Goal: Task Accomplishment & Management: Manage account settings

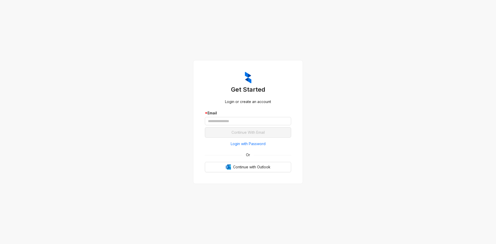
click at [232, 115] on div "* Email" at bounding box center [248, 113] width 86 height 6
click at [253, 142] on span "Login with Password" at bounding box center [248, 144] width 35 height 6
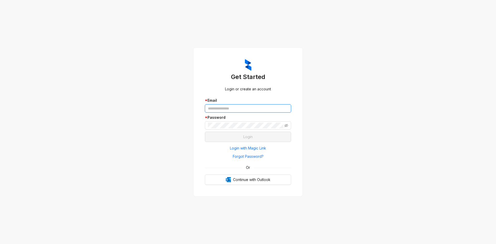
click at [221, 111] on input "text" at bounding box center [248, 108] width 86 height 8
click at [249, 157] on span "Forgot Password?" at bounding box center [248, 157] width 31 height 6
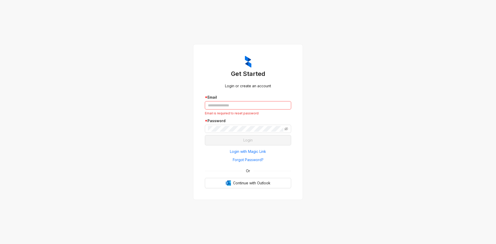
click at [214, 104] on input "text" at bounding box center [248, 105] width 86 height 8
click at [243, 159] on span "Forgot Password?" at bounding box center [248, 160] width 31 height 6
click at [219, 106] on input "text" at bounding box center [248, 105] width 86 height 8
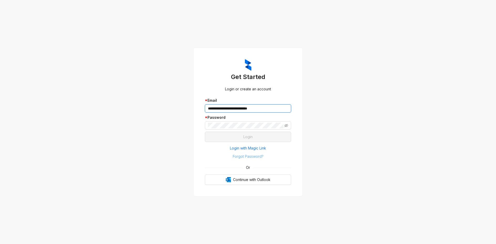
type input "**********"
click at [257, 157] on span "Forgot Password?" at bounding box center [248, 157] width 31 height 6
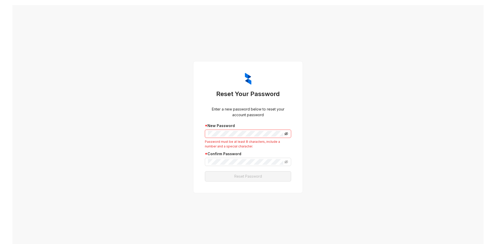
click at [285, 134] on icon "eye-invisible" at bounding box center [286, 134] width 4 height 4
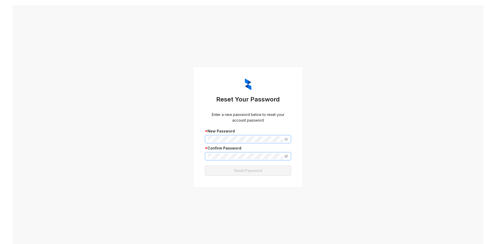
click at [227, 160] on span at bounding box center [248, 156] width 86 height 8
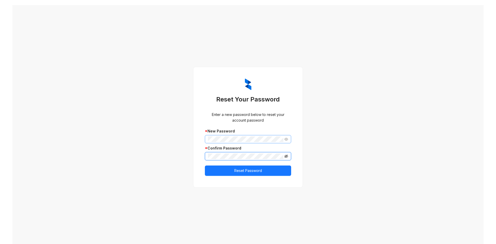
click at [284, 157] on icon "eye-invisible" at bounding box center [286, 156] width 4 height 4
click at [264, 172] on button "Reset Password" at bounding box center [248, 171] width 86 height 10
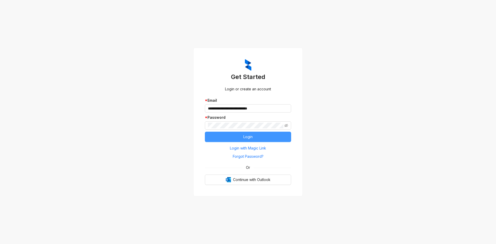
click at [257, 134] on button "Login" at bounding box center [248, 137] width 86 height 10
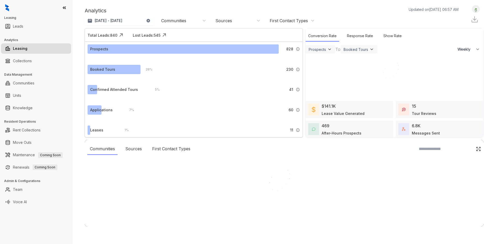
select select "******"
